Goal: Book appointment/travel/reservation

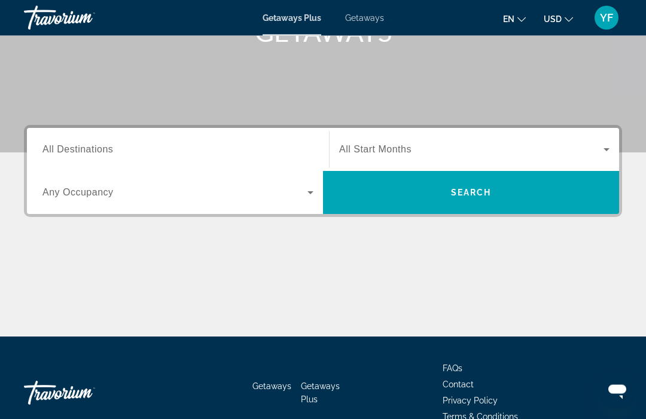
scroll to position [230, 0]
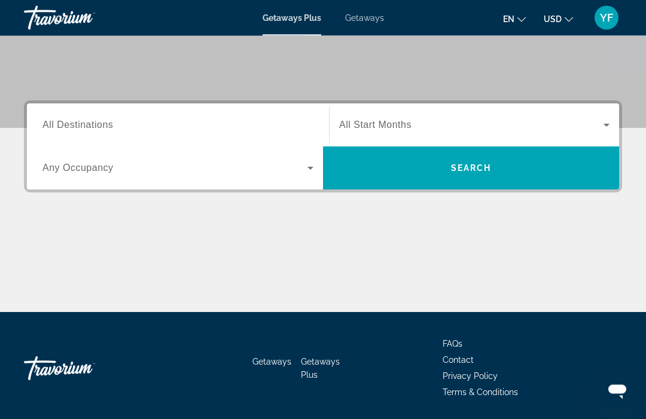
click at [548, 172] on span "Search widget" at bounding box center [471, 168] width 296 height 29
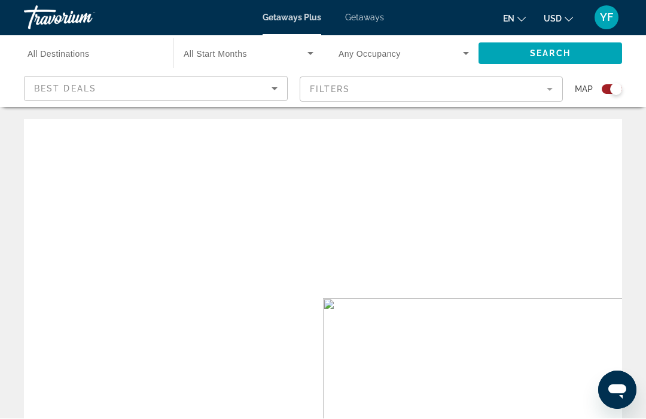
scroll to position [1, 0]
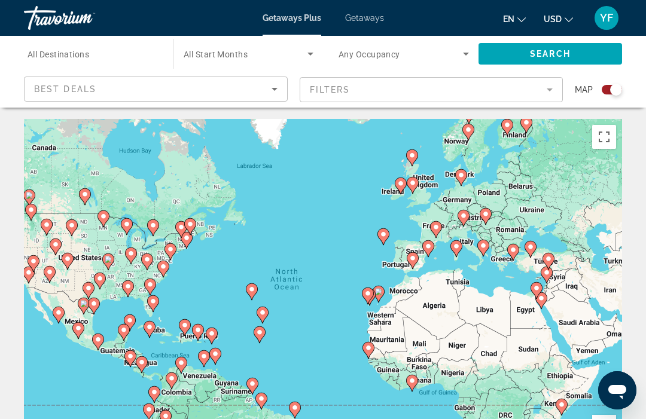
click at [266, 91] on div "Best Deals" at bounding box center [152, 89] width 237 height 14
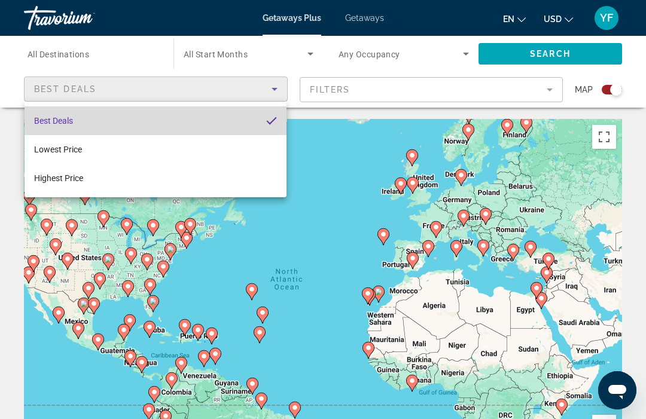
click at [180, 126] on mat-option "Best Deals" at bounding box center [156, 120] width 262 height 29
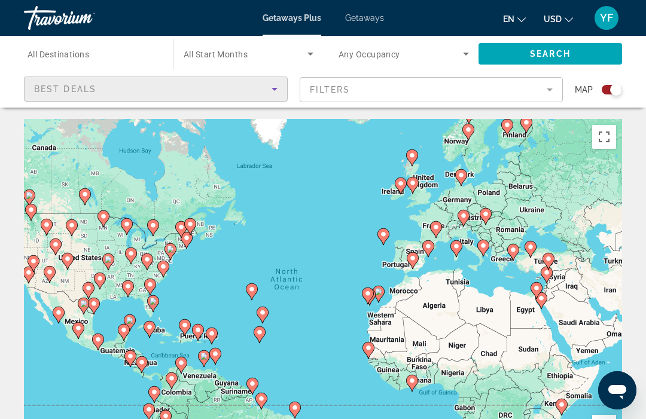
click at [615, 91] on div "Search widget" at bounding box center [616, 90] width 12 height 12
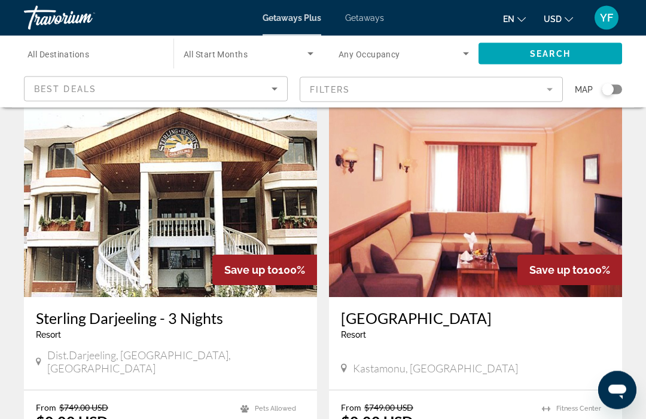
scroll to position [902, 0]
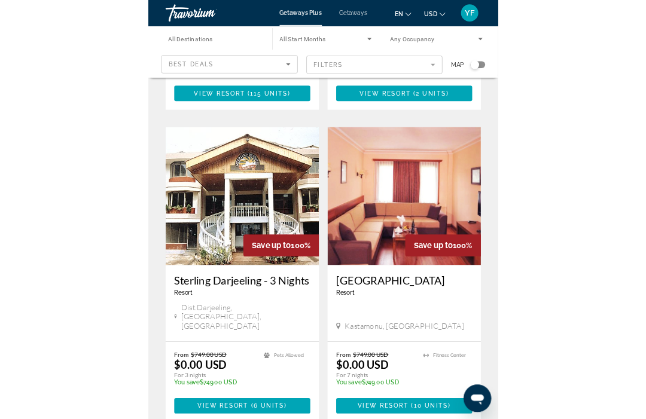
scroll to position [902, 0]
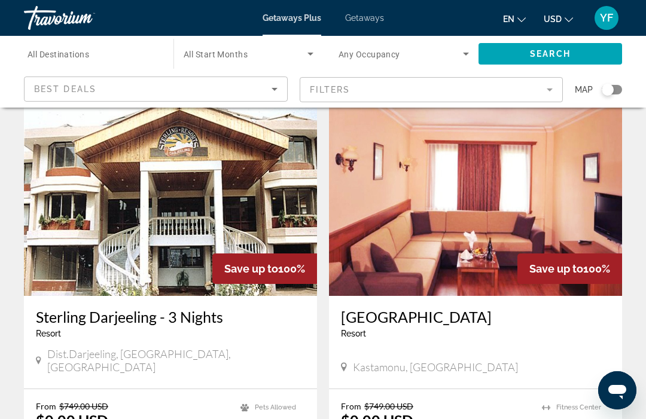
click at [585, 122] on img "Main content" at bounding box center [475, 200] width 293 height 191
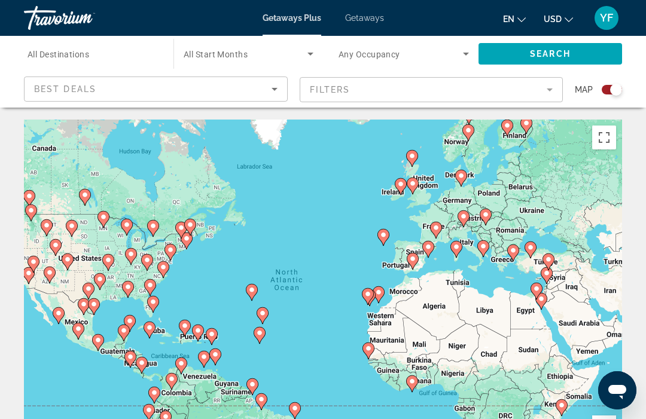
click at [601, 83] on div "Map" at bounding box center [598, 90] width 47 height 26
click at [606, 86] on div "Search widget" at bounding box center [611, 90] width 20 height 10
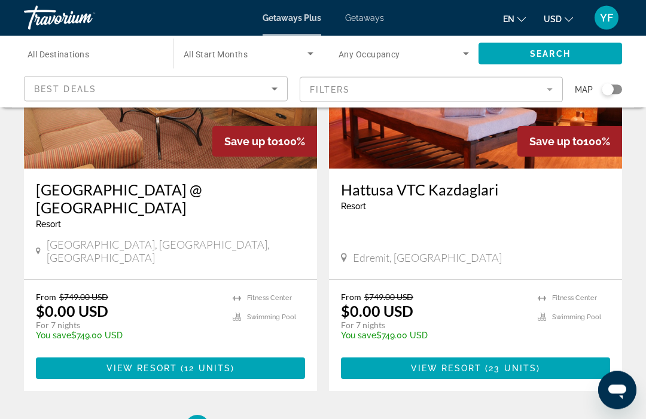
scroll to position [2289, 0]
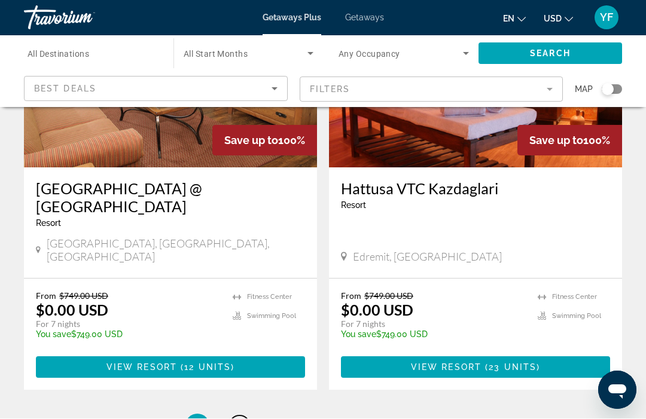
click at [249, 416] on link "page 2" at bounding box center [239, 426] width 21 height 21
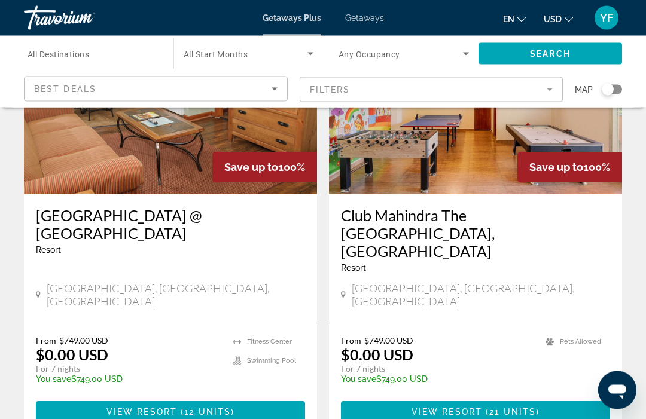
scroll to position [2282, 0]
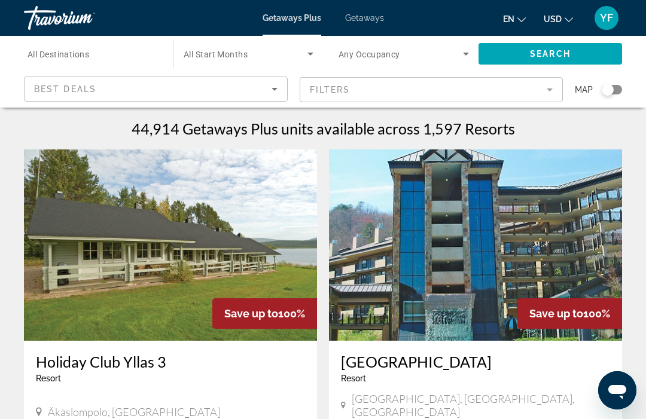
click at [370, 13] on span "Getaways" at bounding box center [364, 18] width 39 height 10
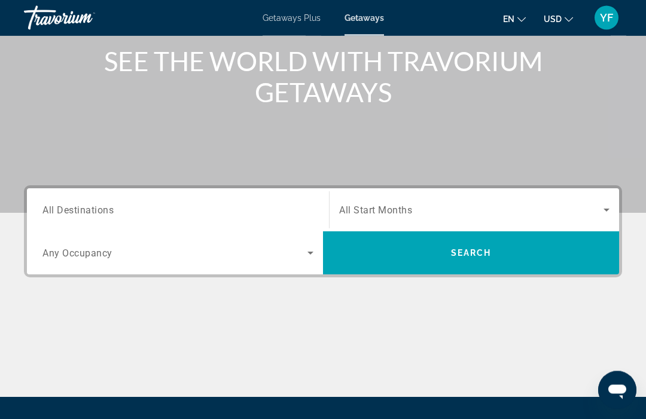
scroll to position [148, 0]
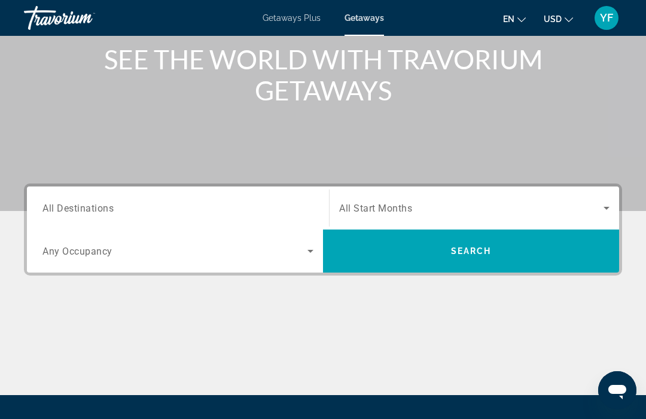
click at [465, 215] on span "Search widget" at bounding box center [471, 208] width 264 height 14
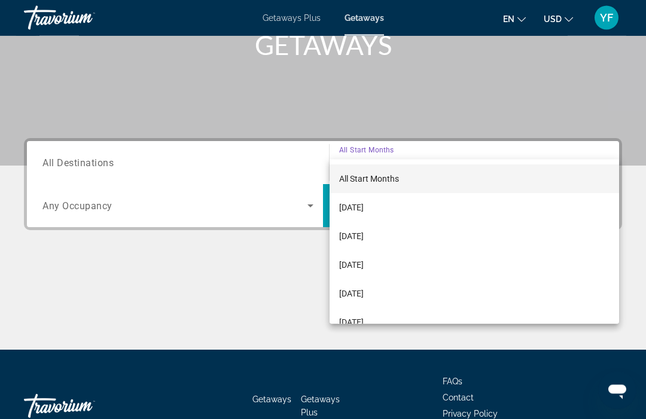
scroll to position [230, 0]
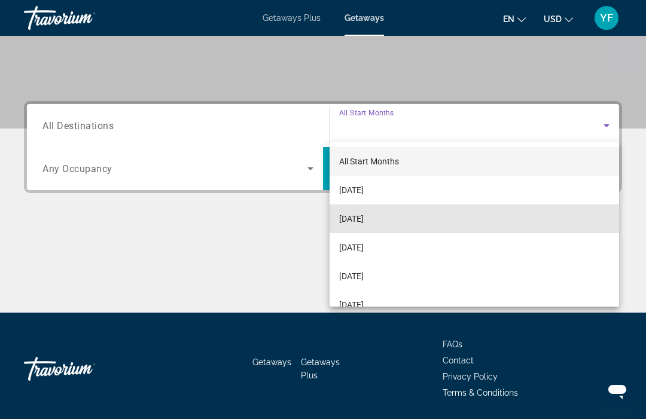
click at [392, 219] on mat-option "[DATE]" at bounding box center [473, 218] width 289 height 29
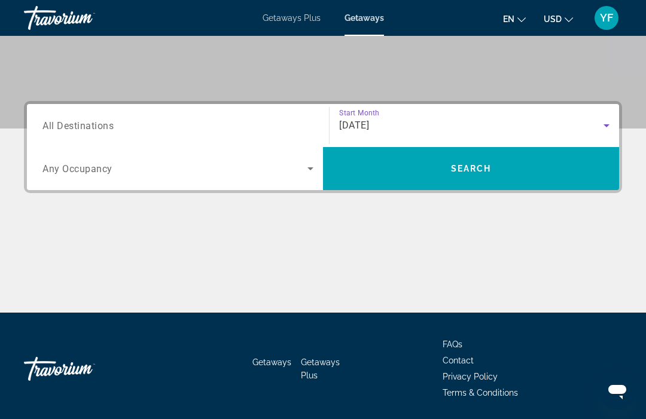
click at [215, 168] on span "Search widget" at bounding box center [174, 168] width 265 height 14
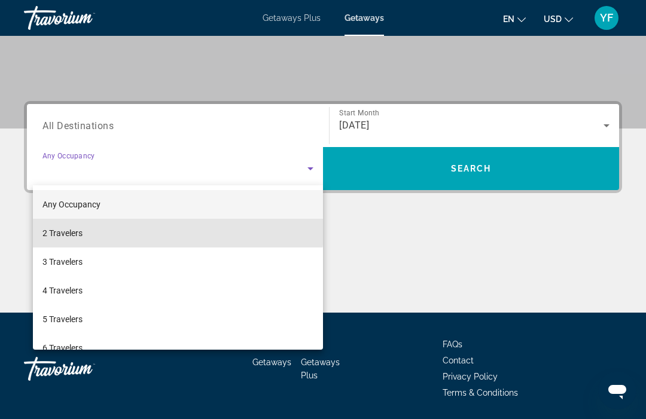
click at [83, 222] on mat-option "2 Travelers" at bounding box center [178, 233] width 290 height 29
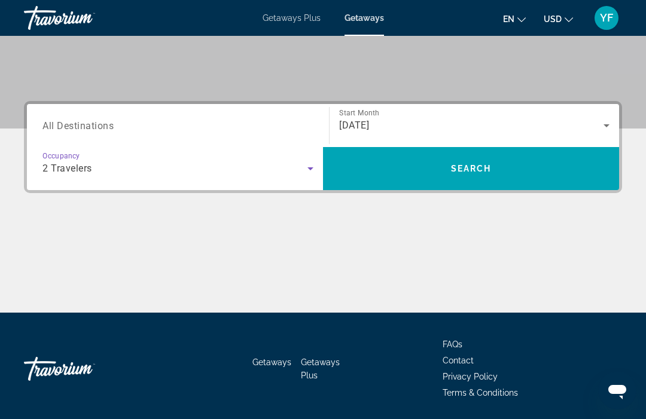
click at [121, 123] on input "Destination All Destinations" at bounding box center [177, 126] width 271 height 14
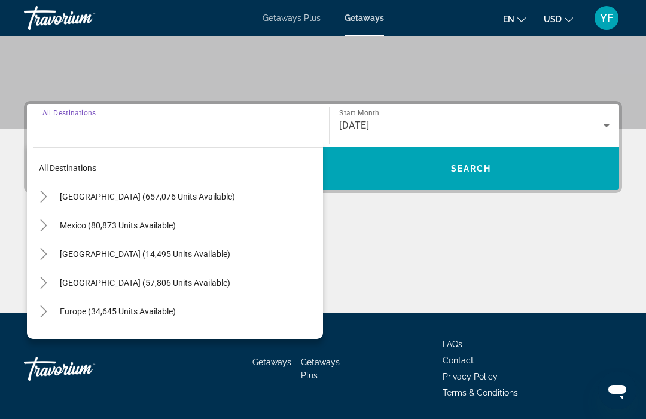
click at [194, 192] on span "[GEOGRAPHIC_DATA] (657,076 units available)" at bounding box center [147, 197] width 175 height 10
type input "**********"
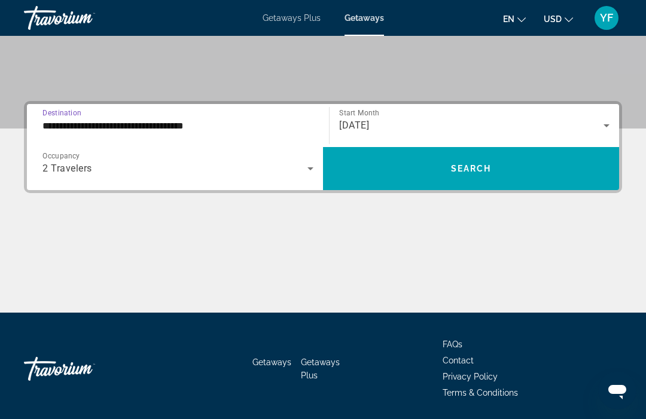
click at [491, 166] on span "Search widget" at bounding box center [471, 168] width 296 height 29
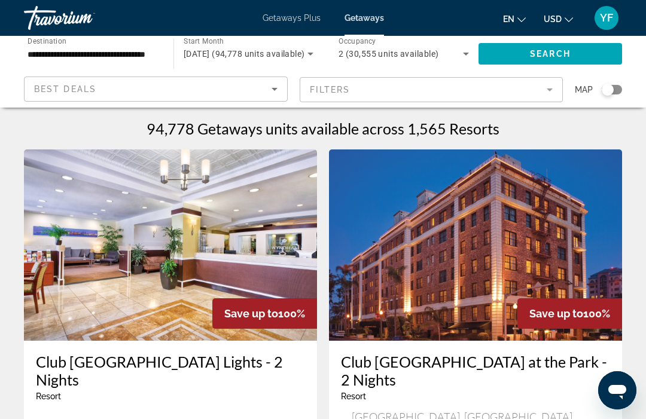
click at [544, 102] on mat-form-field "Filters" at bounding box center [432, 89] width 264 height 25
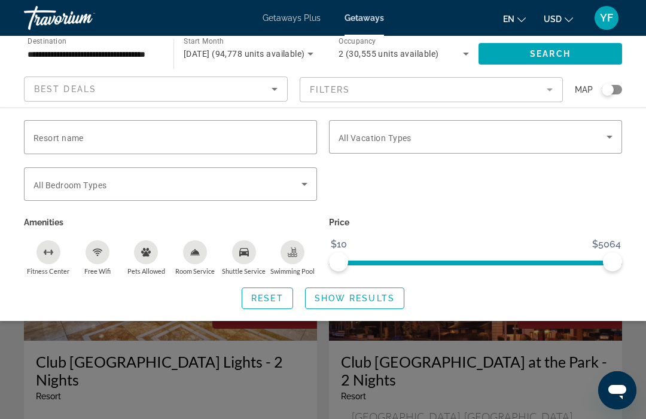
click at [472, 97] on mat-form-field "Filters" at bounding box center [432, 89] width 264 height 25
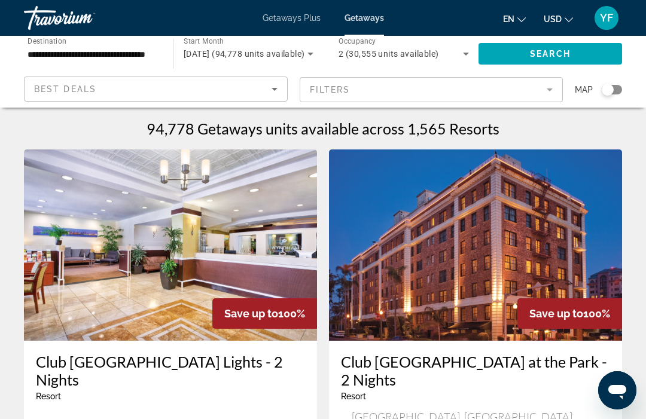
click at [521, 90] on mat-form-field "Filters" at bounding box center [432, 89] width 264 height 25
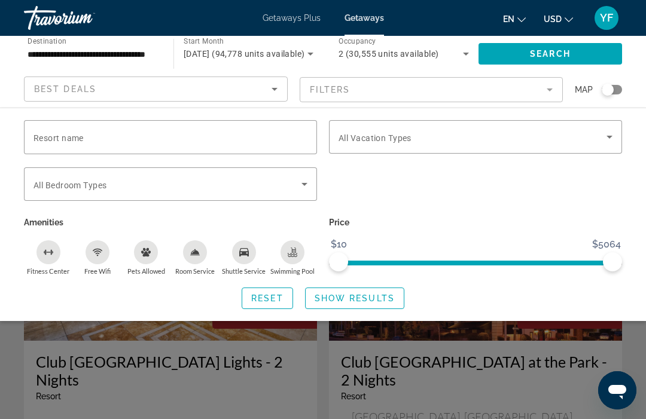
click at [463, 178] on div "Search widget" at bounding box center [475, 190] width 305 height 47
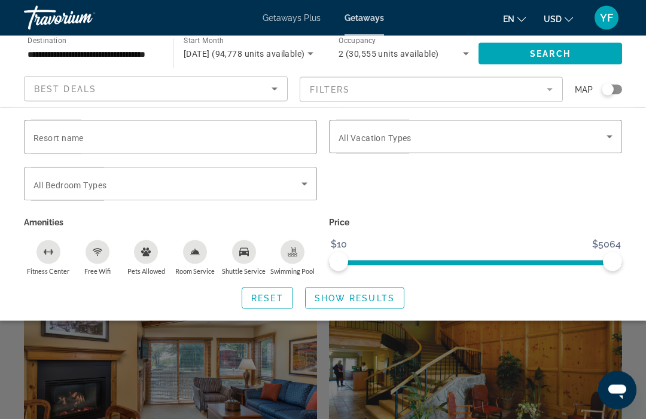
scroll to position [313, 0]
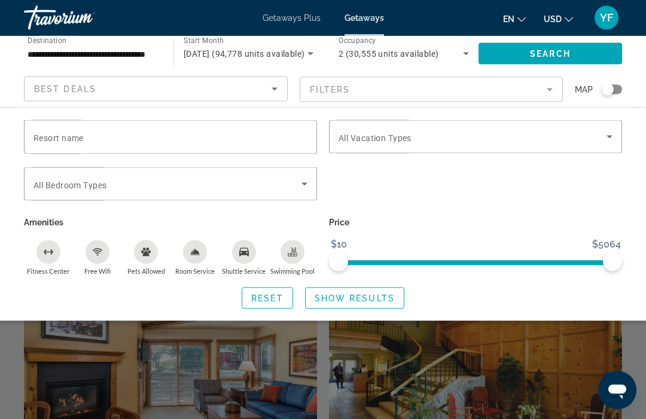
click at [428, 81] on mat-form-field "Filters" at bounding box center [432, 89] width 264 height 25
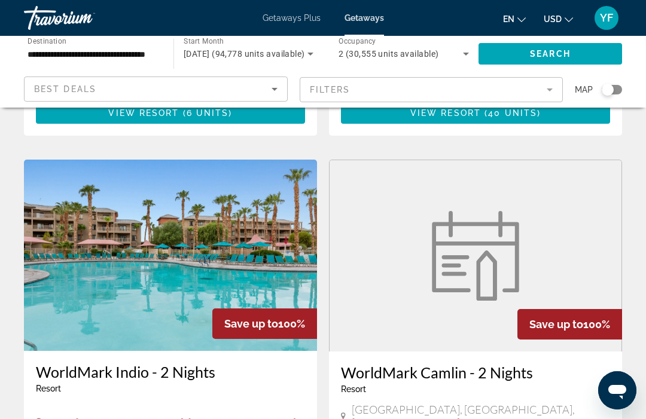
scroll to position [1693, 0]
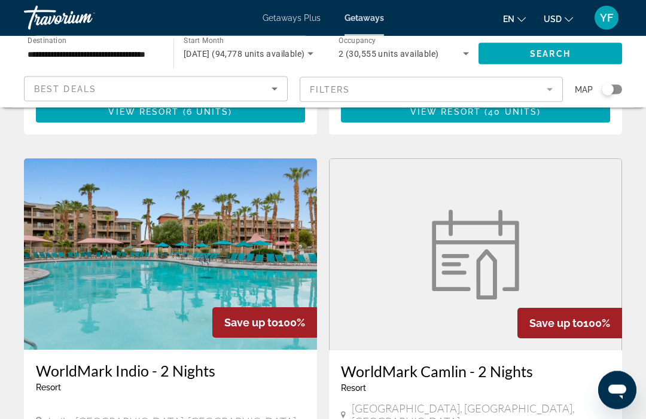
click at [291, 16] on span "Getaways Plus" at bounding box center [291, 18] width 58 height 10
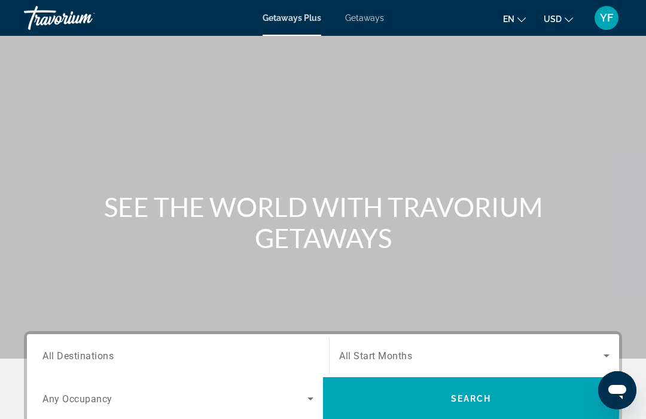
click at [529, 401] on span "Search widget" at bounding box center [471, 398] width 296 height 29
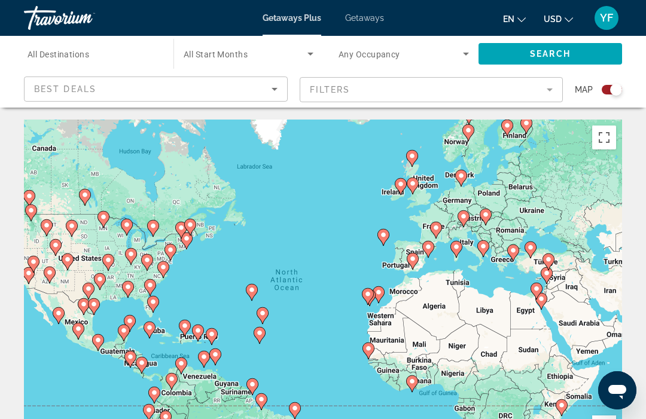
click at [599, 92] on div "Search widget" at bounding box center [607, 90] width 29 height 10
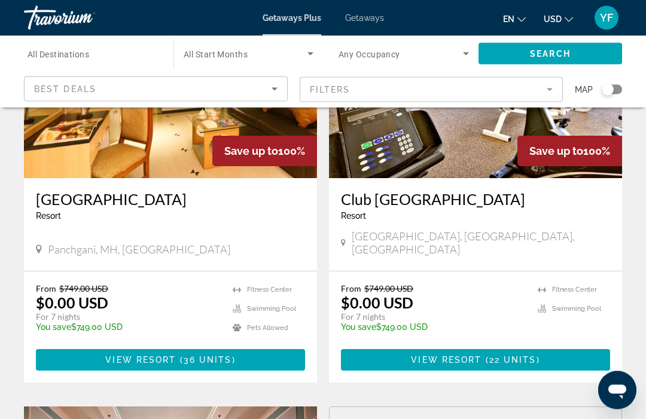
scroll to position [163, 0]
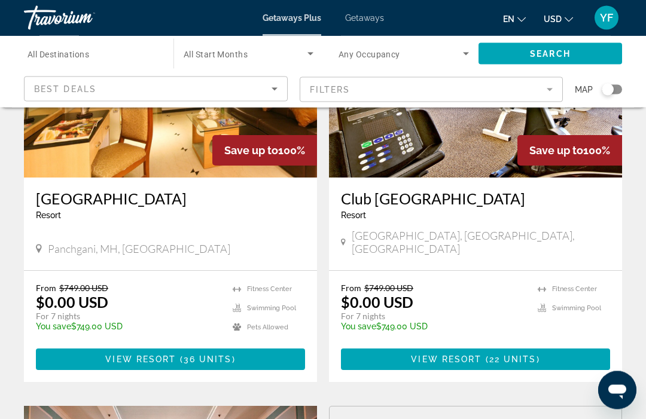
click at [262, 91] on div "Best Deals" at bounding box center [152, 89] width 237 height 14
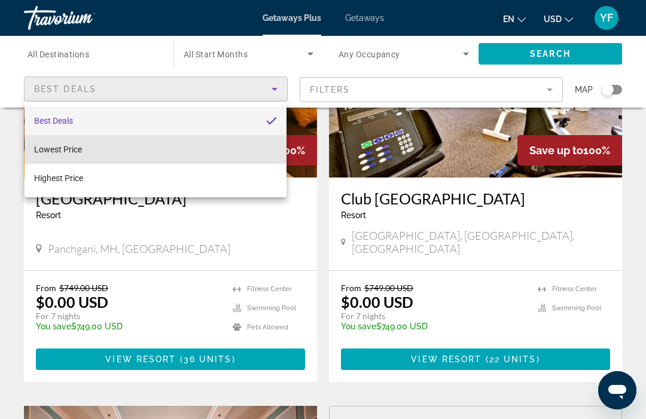
click at [210, 143] on mat-option "Lowest Price" at bounding box center [156, 149] width 262 height 29
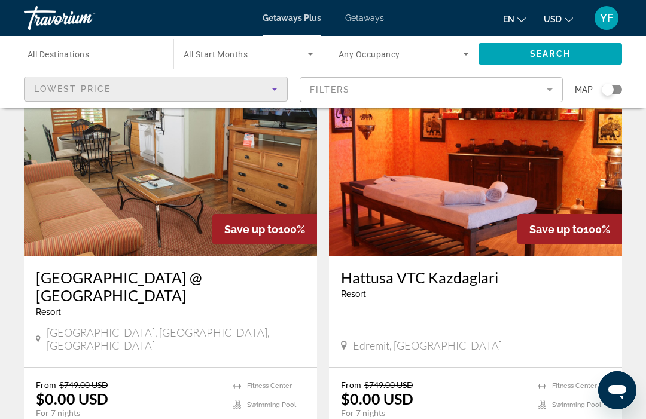
scroll to position [2325, 0]
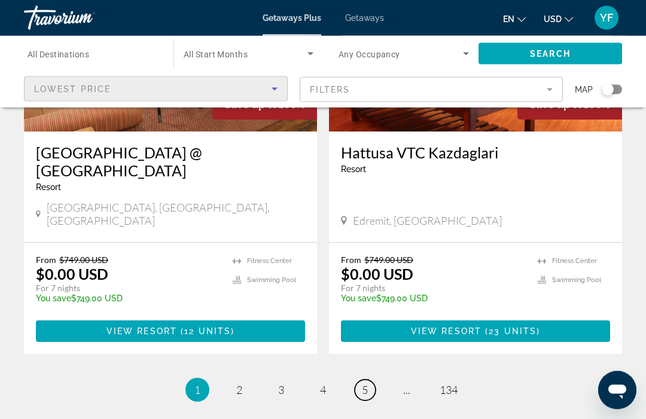
click at [370, 380] on link "page 5" at bounding box center [365, 390] width 21 height 21
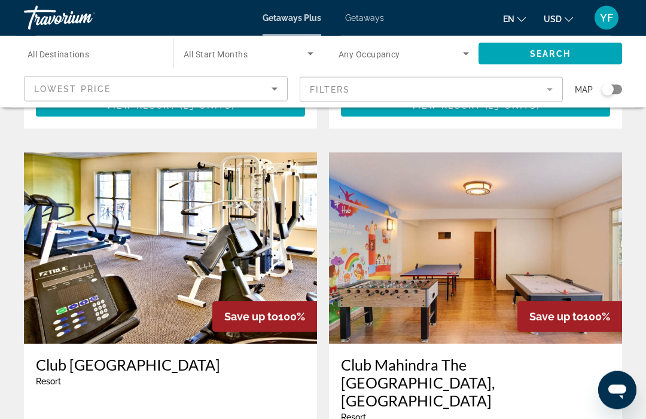
scroll to position [1711, 0]
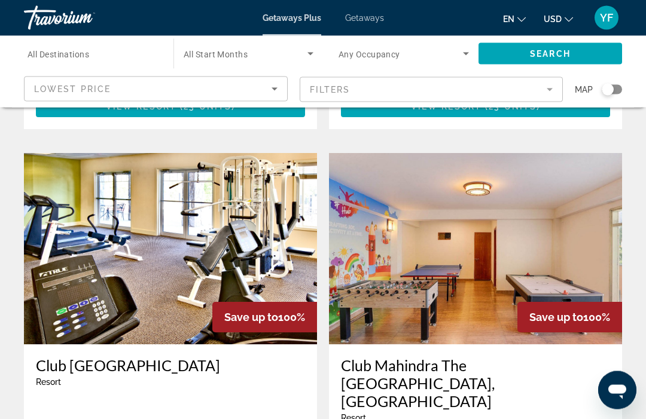
click at [91, 43] on div "Search widget" at bounding box center [93, 54] width 130 height 34
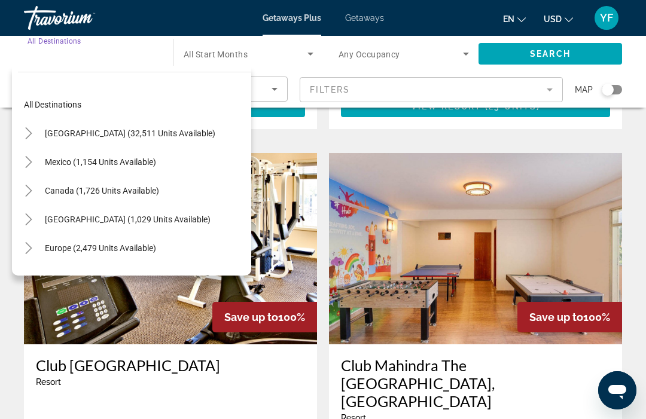
scroll to position [0, 0]
click at [176, 127] on span "Search widget" at bounding box center [130, 133] width 182 height 29
type input "**********"
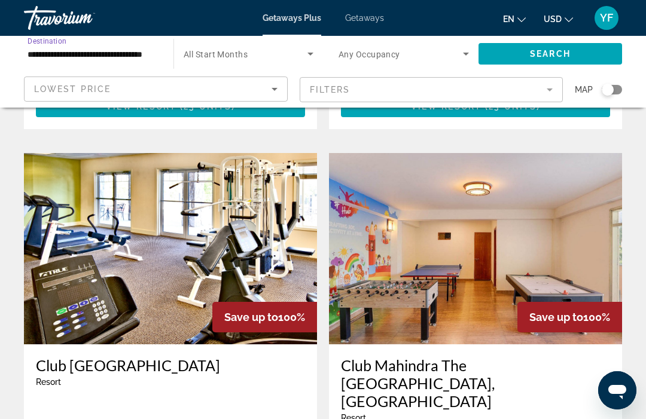
click at [314, 47] on icon "Search widget" at bounding box center [310, 54] width 14 height 14
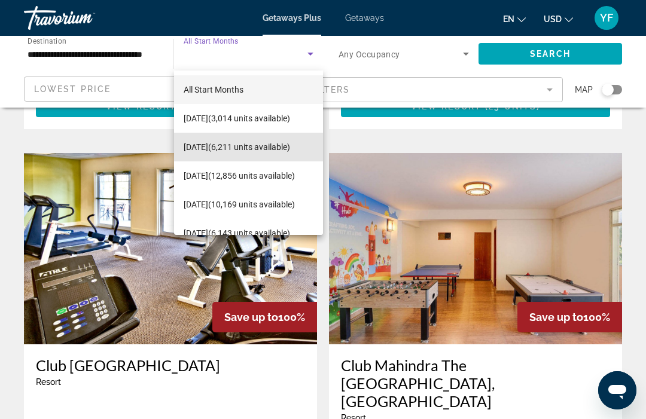
click at [268, 143] on span "[DATE] (6,211 units available)" at bounding box center [237, 147] width 106 height 14
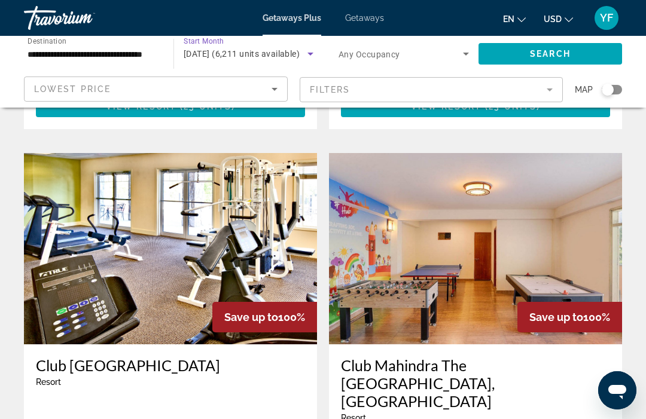
click at [378, 48] on span "Search widget" at bounding box center [400, 54] width 124 height 14
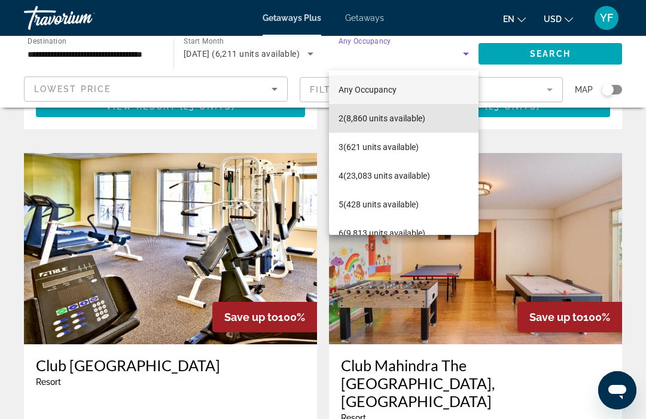
click at [411, 115] on span "2 (8,860 units available)" at bounding box center [381, 118] width 87 height 14
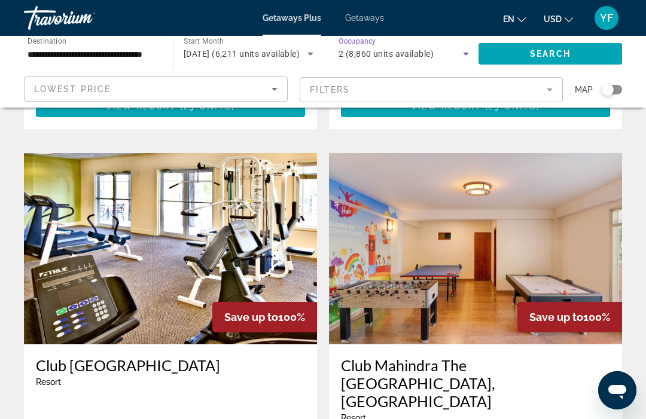
click at [573, 55] on span "Search widget" at bounding box center [549, 53] width 143 height 29
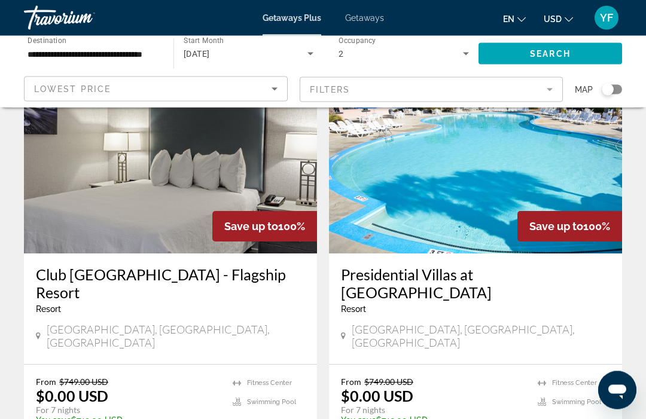
scroll to position [1401, 0]
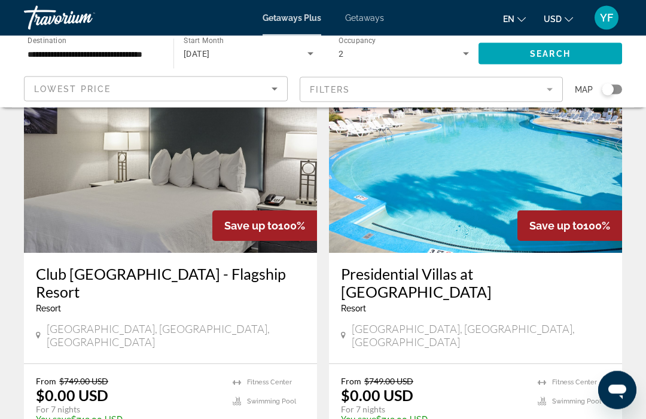
click at [607, 257] on div "Presidential Villas at [GEOGRAPHIC_DATA] - This is an adults only resort [GEOGR…" at bounding box center [475, 309] width 293 height 111
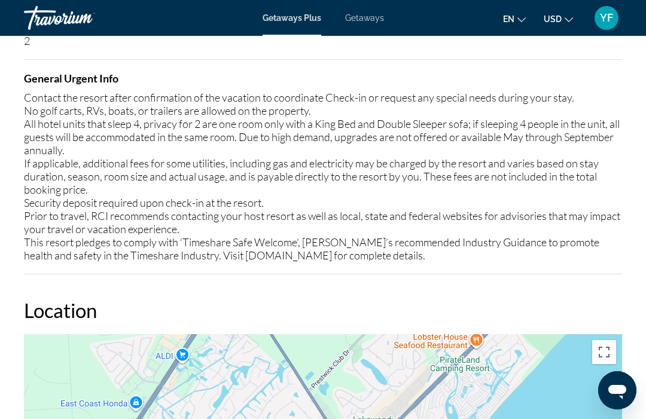
scroll to position [1929, 0]
click at [361, 17] on span "Getaways" at bounding box center [364, 18] width 39 height 10
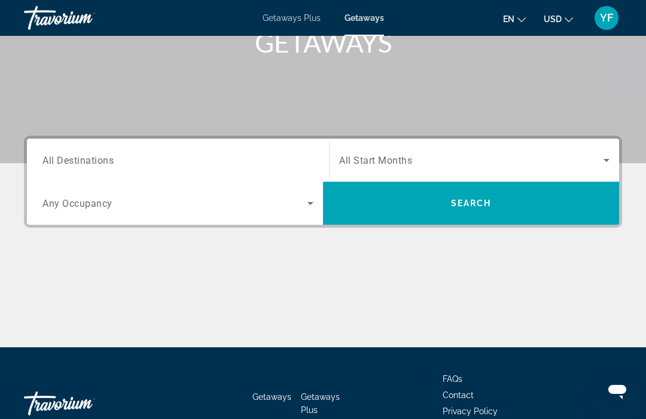
scroll to position [194, 0]
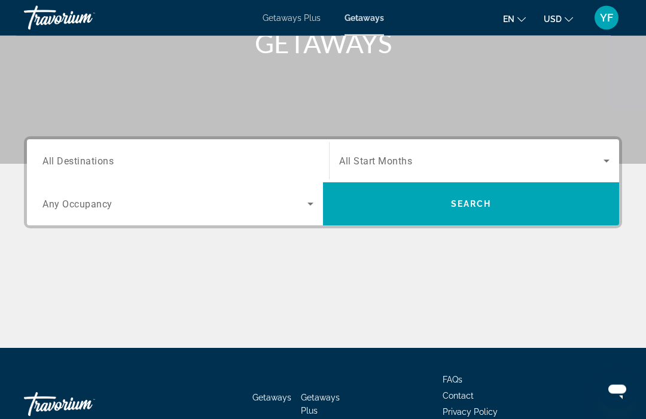
click at [306, 208] on icon "Search widget" at bounding box center [310, 204] width 14 height 14
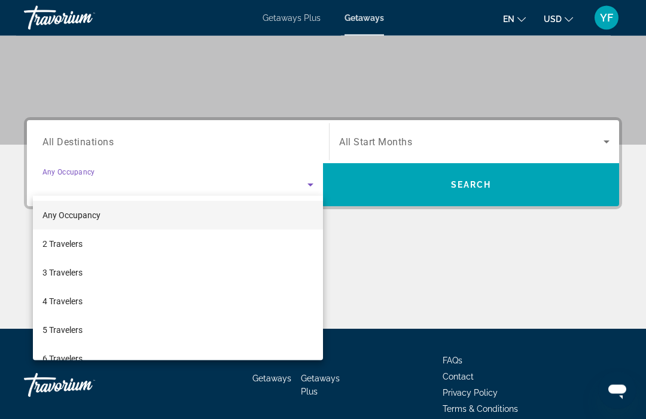
scroll to position [230, 0]
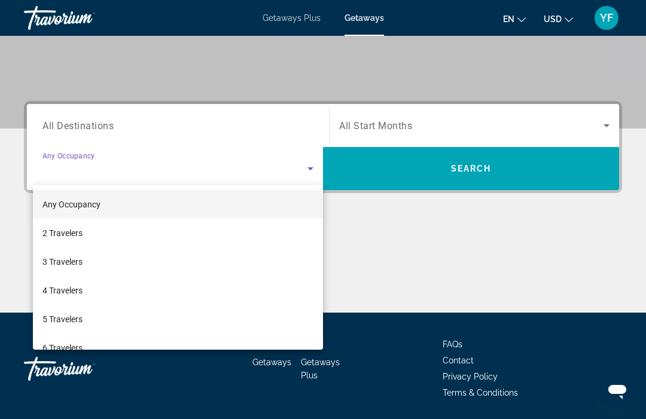
click at [249, 123] on div at bounding box center [323, 209] width 646 height 419
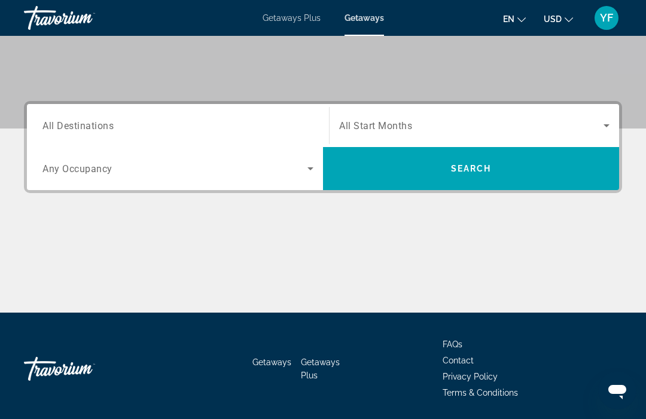
click at [262, 114] on div "Search widget" at bounding box center [177, 126] width 271 height 34
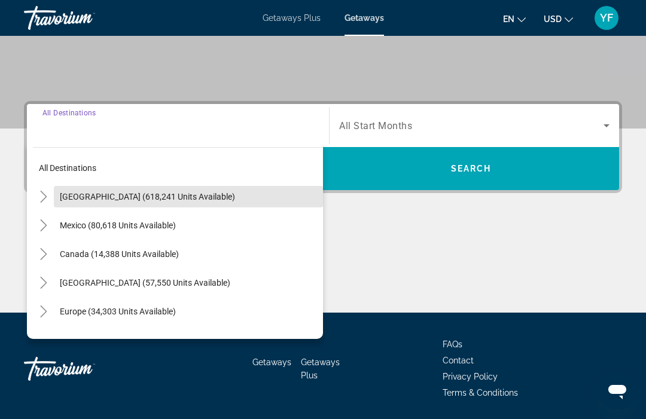
click at [205, 196] on span "Search widget" at bounding box center [188, 196] width 269 height 29
type input "**********"
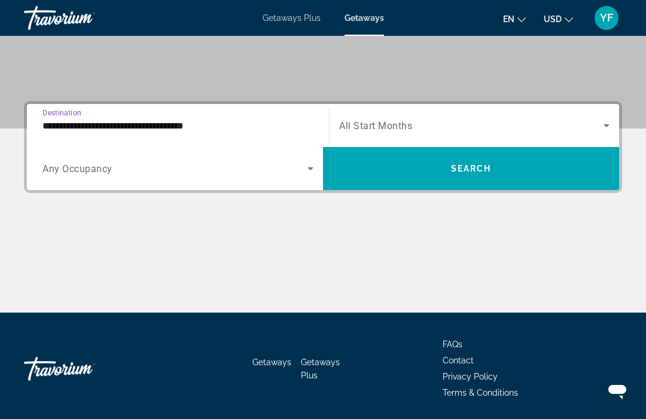
click at [477, 125] on span "Search widget" at bounding box center [471, 125] width 264 height 14
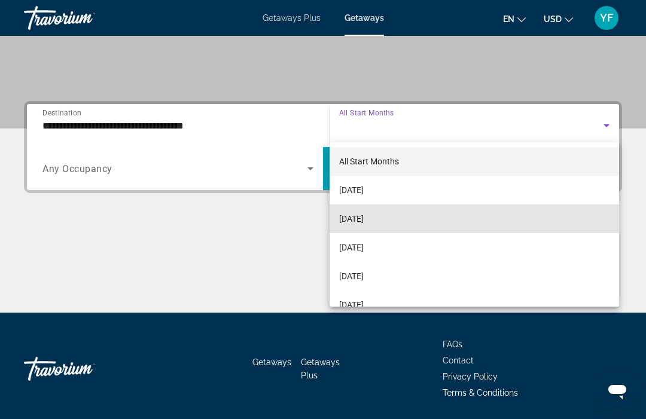
click at [394, 219] on mat-option "[DATE]" at bounding box center [473, 218] width 289 height 29
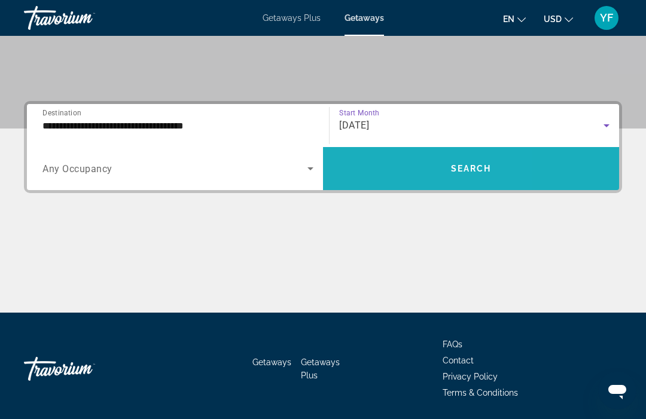
click at [425, 171] on span "Search widget" at bounding box center [471, 168] width 296 height 29
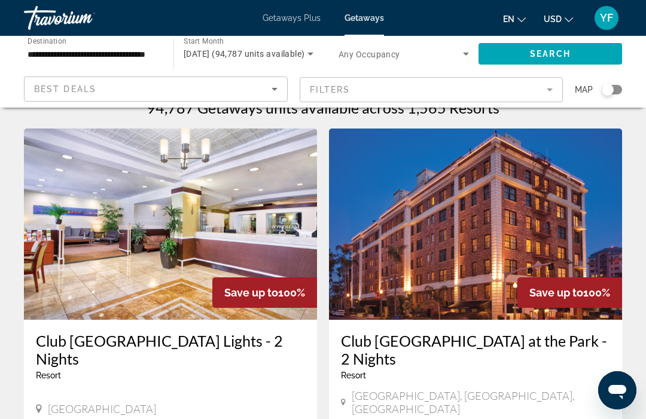
scroll to position [20, 0]
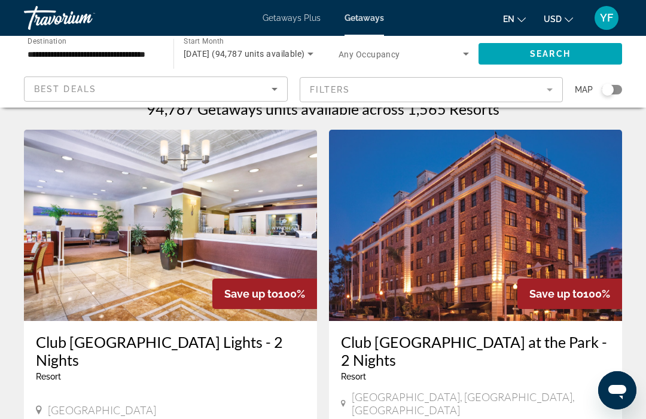
click at [272, 93] on icon "Sort by" at bounding box center [274, 89] width 14 height 14
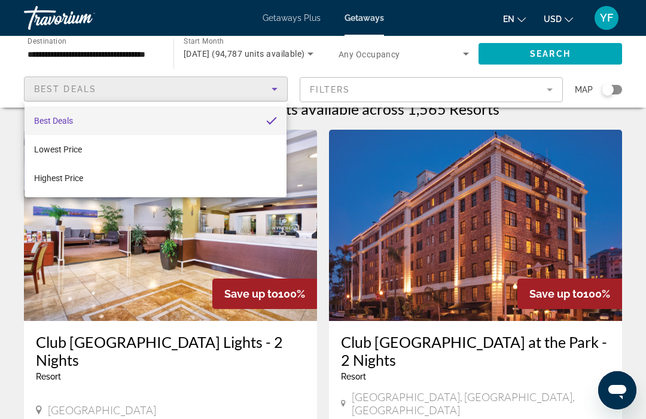
click at [438, 88] on div at bounding box center [323, 209] width 646 height 419
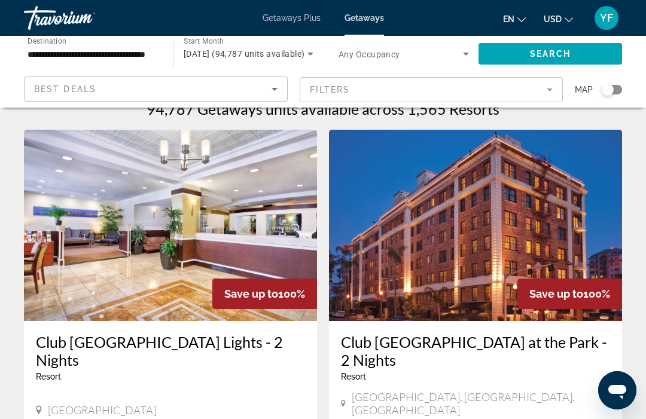
click at [548, 94] on mat-form-field "Filters" at bounding box center [432, 89] width 264 height 25
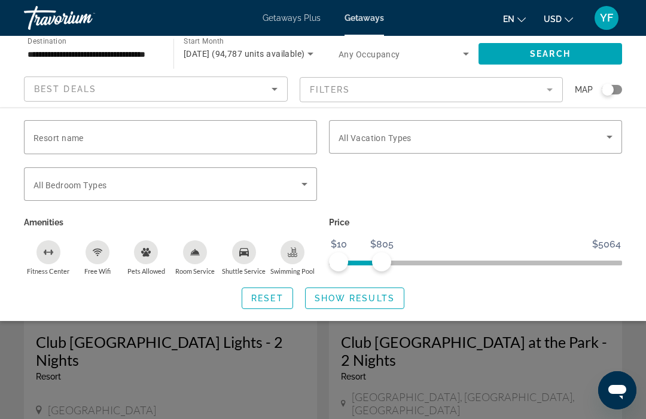
click at [375, 294] on span "Show Results" at bounding box center [355, 299] width 80 height 10
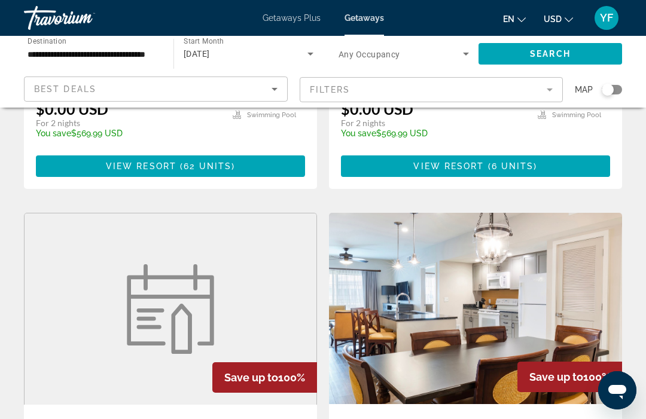
scroll to position [2362, 0]
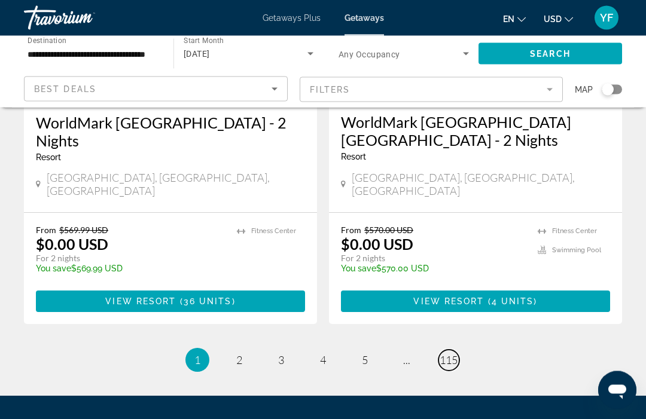
click at [449, 354] on span "115" at bounding box center [448, 360] width 18 height 13
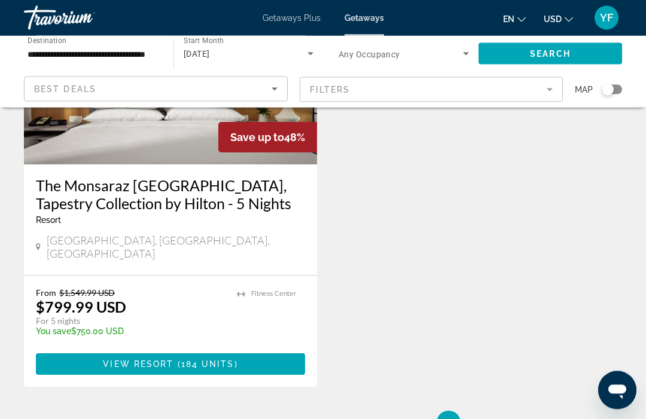
scroll to position [596, 0]
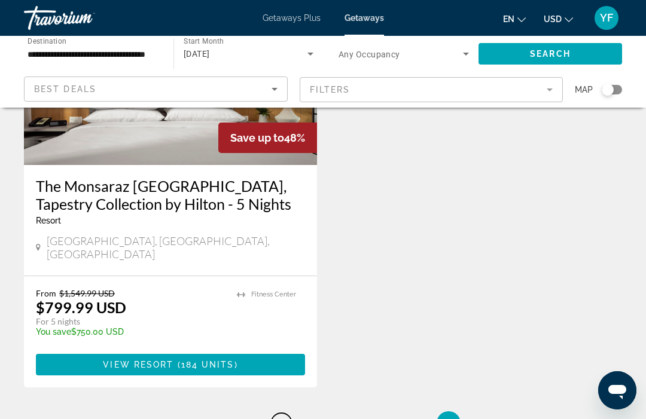
click at [282, 417] on span "111" at bounding box center [281, 423] width 18 height 13
